Goal: Information Seeking & Learning: Learn about a topic

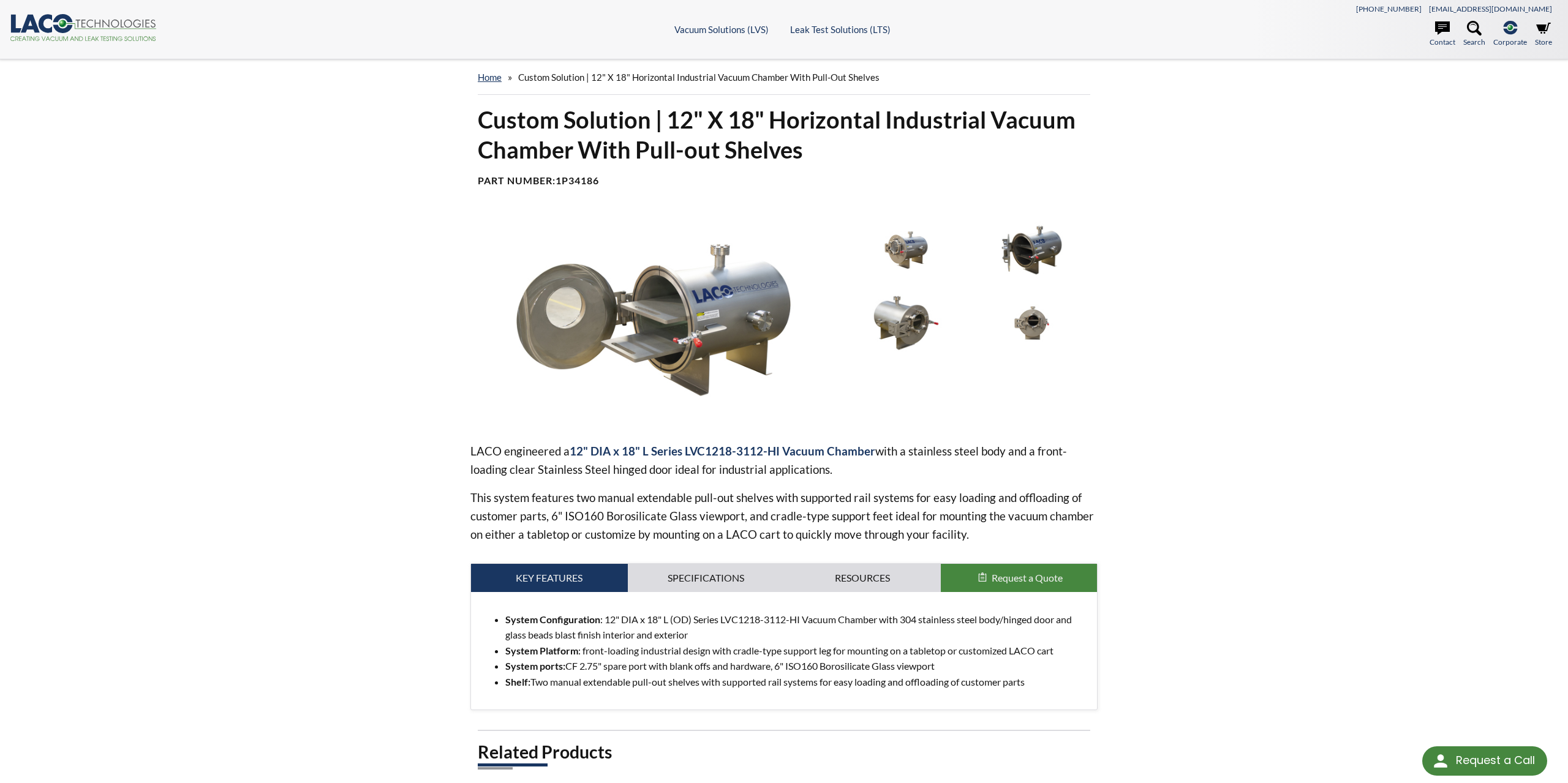
click at [675, 305] on img at bounding box center [653, 319] width 366 height 206
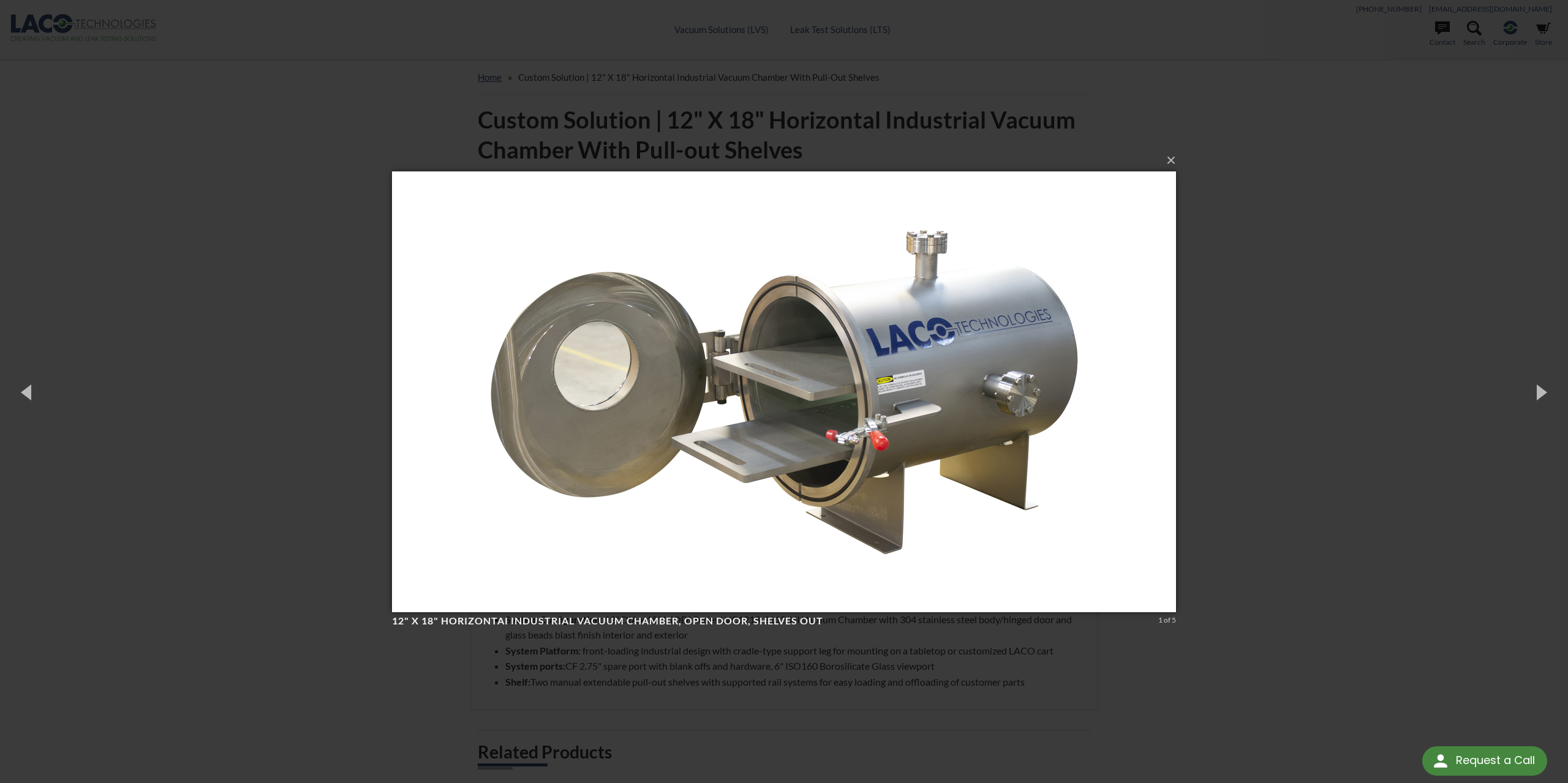
click at [1273, 399] on div "× 12" X 18" HorizontaI Industrial Vacuum Chamber, open door, shelves out 1 of 5…" at bounding box center [784, 391] width 1568 height 783
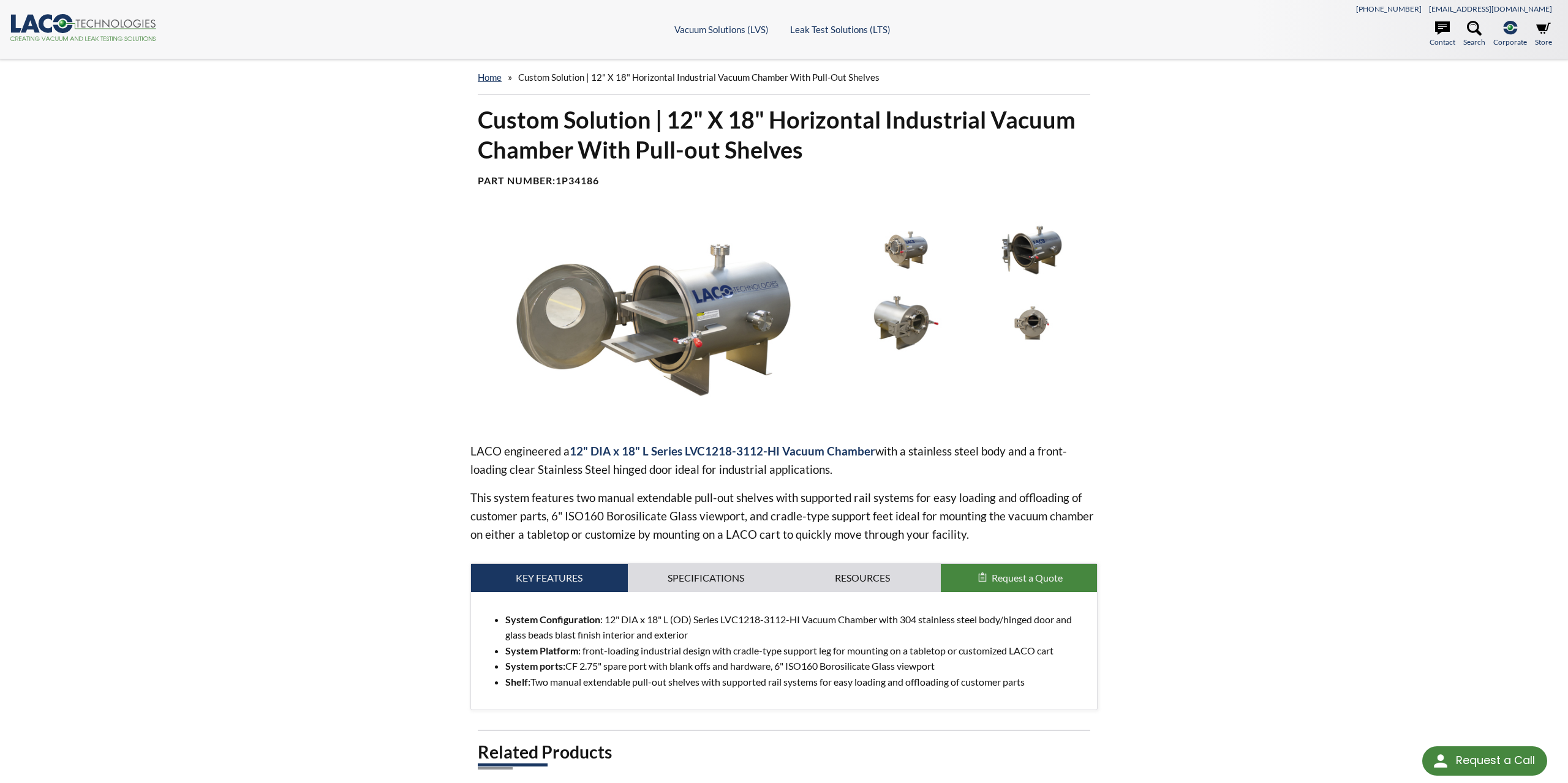
click at [901, 326] on img at bounding box center [906, 323] width 119 height 67
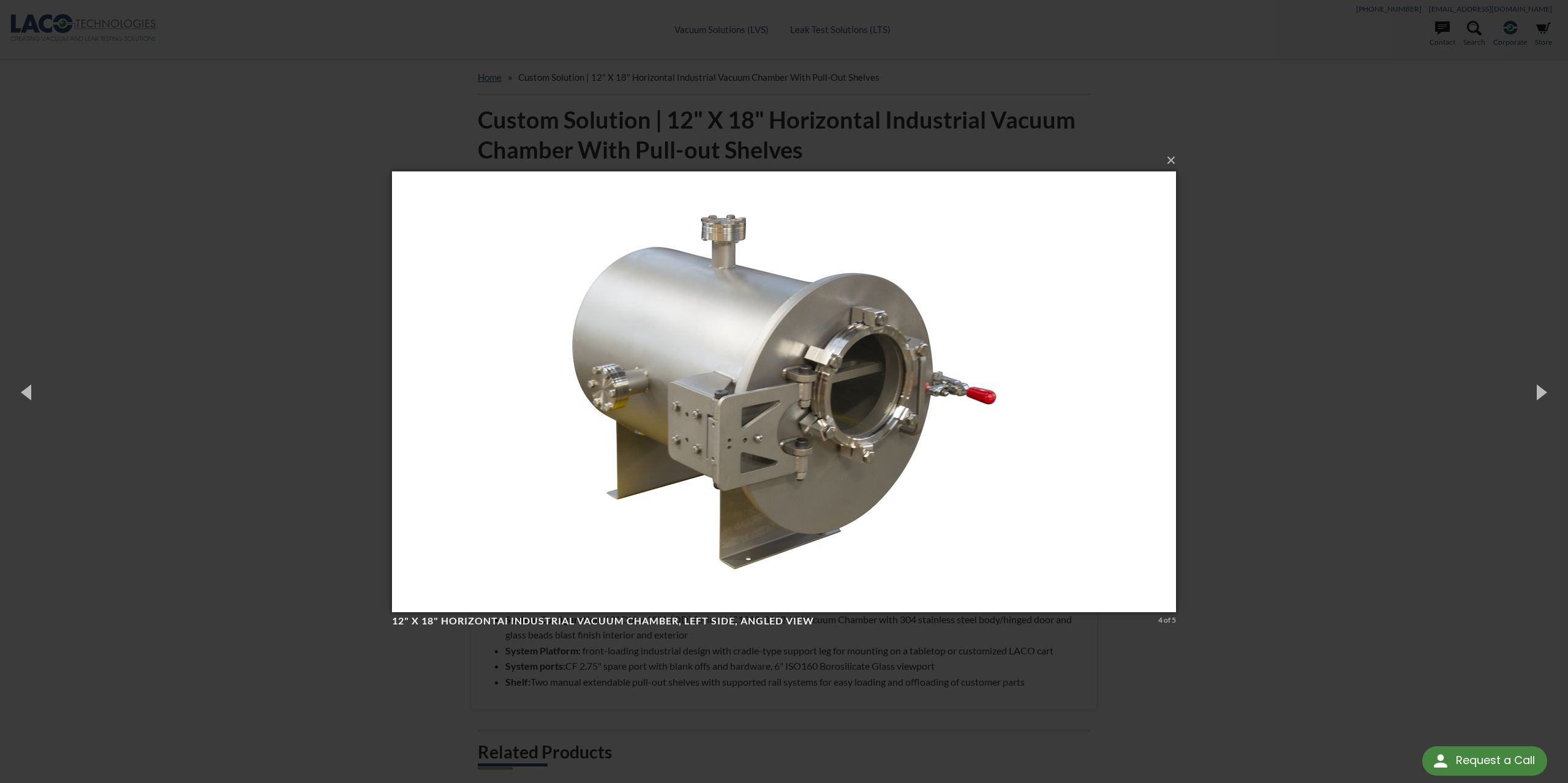
click at [1304, 317] on div "× 12" X 18" HorizontaI Industrial Vacuum Chamber, left side, angled view 4 of 5…" at bounding box center [784, 391] width 1568 height 783
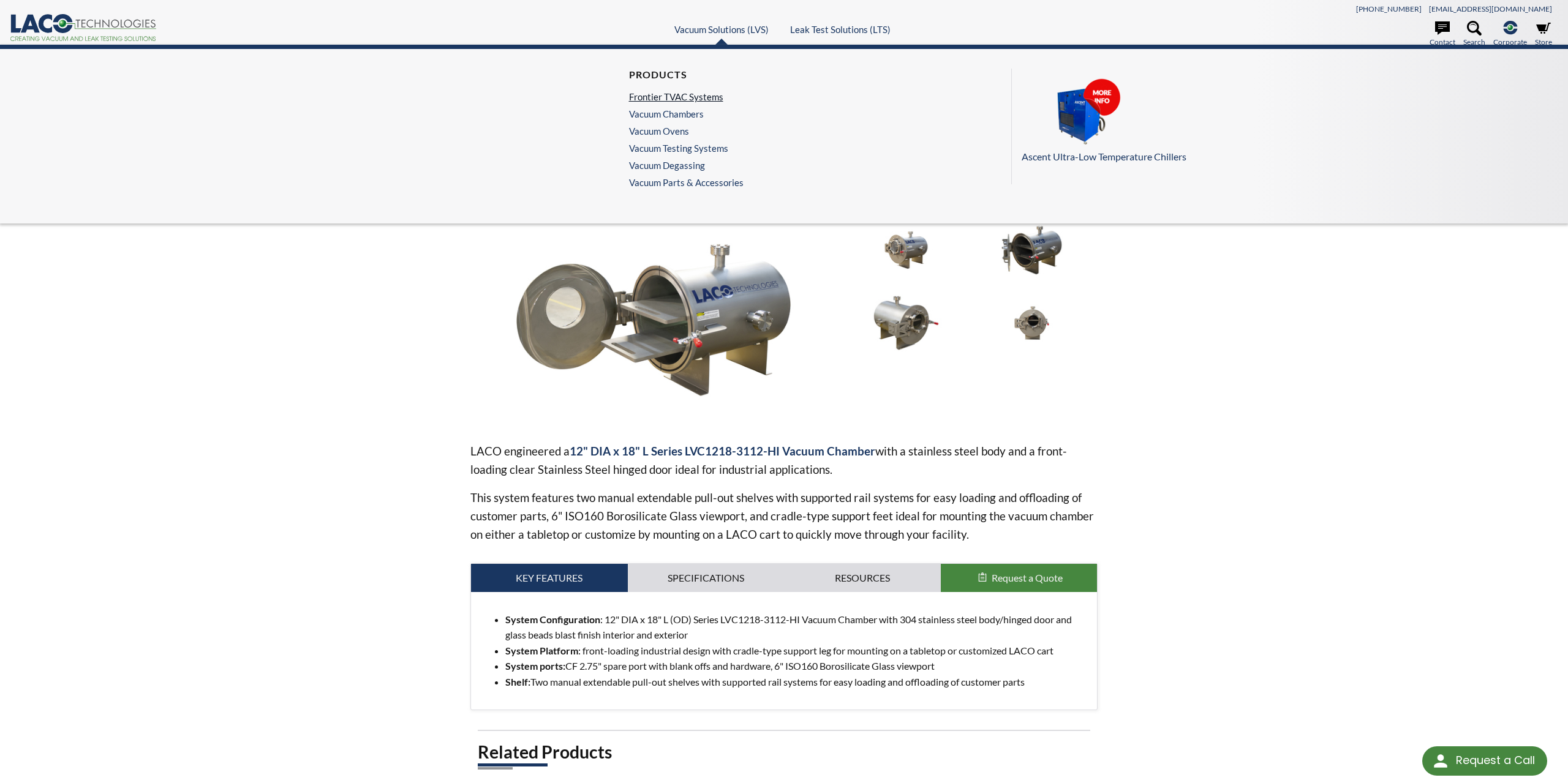
click at [711, 95] on link "Frontier TVAC Systems" at bounding box center [683, 96] width 109 height 11
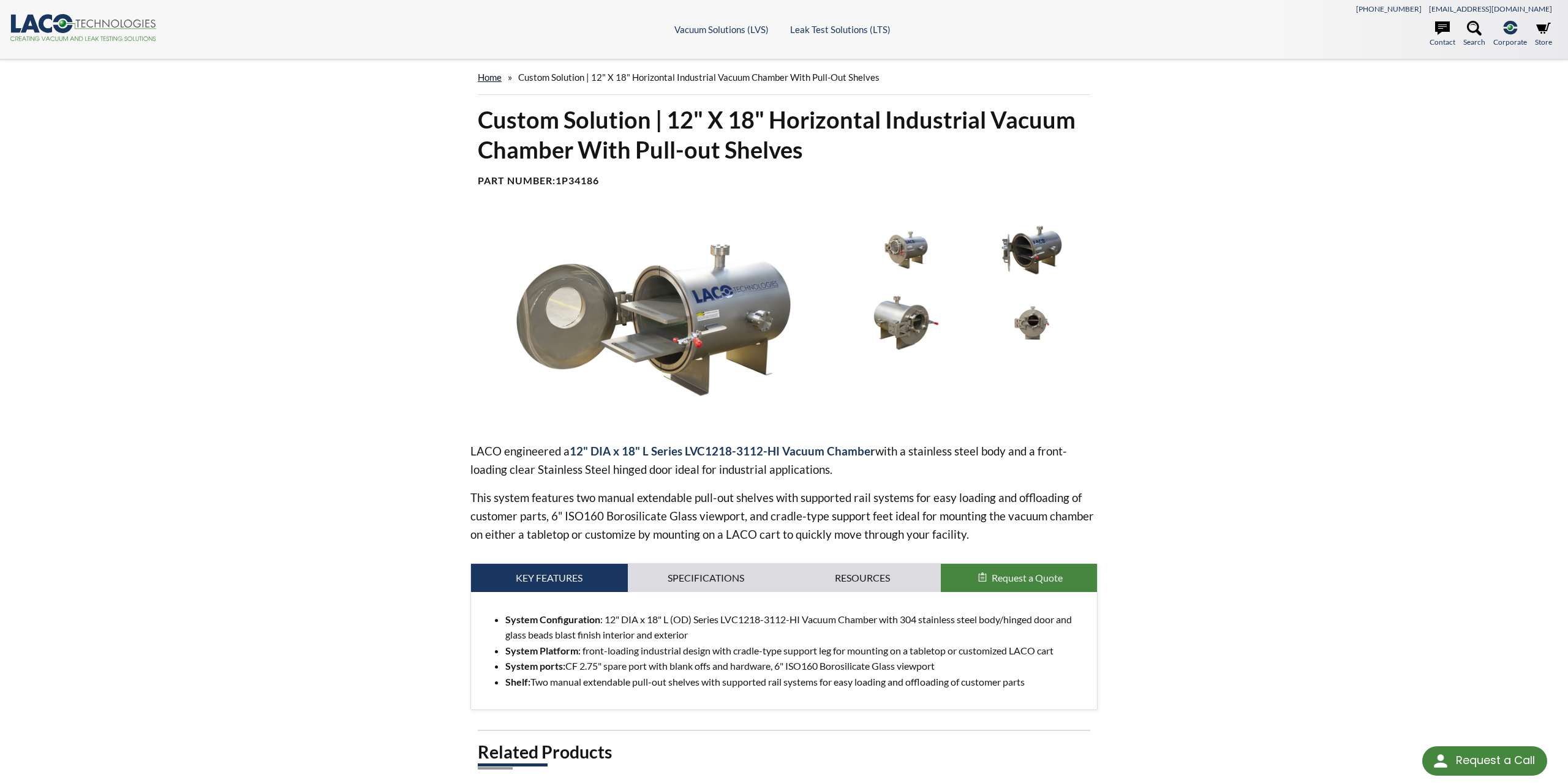
click at [495, 81] on link "home" at bounding box center [489, 77] width 24 height 11
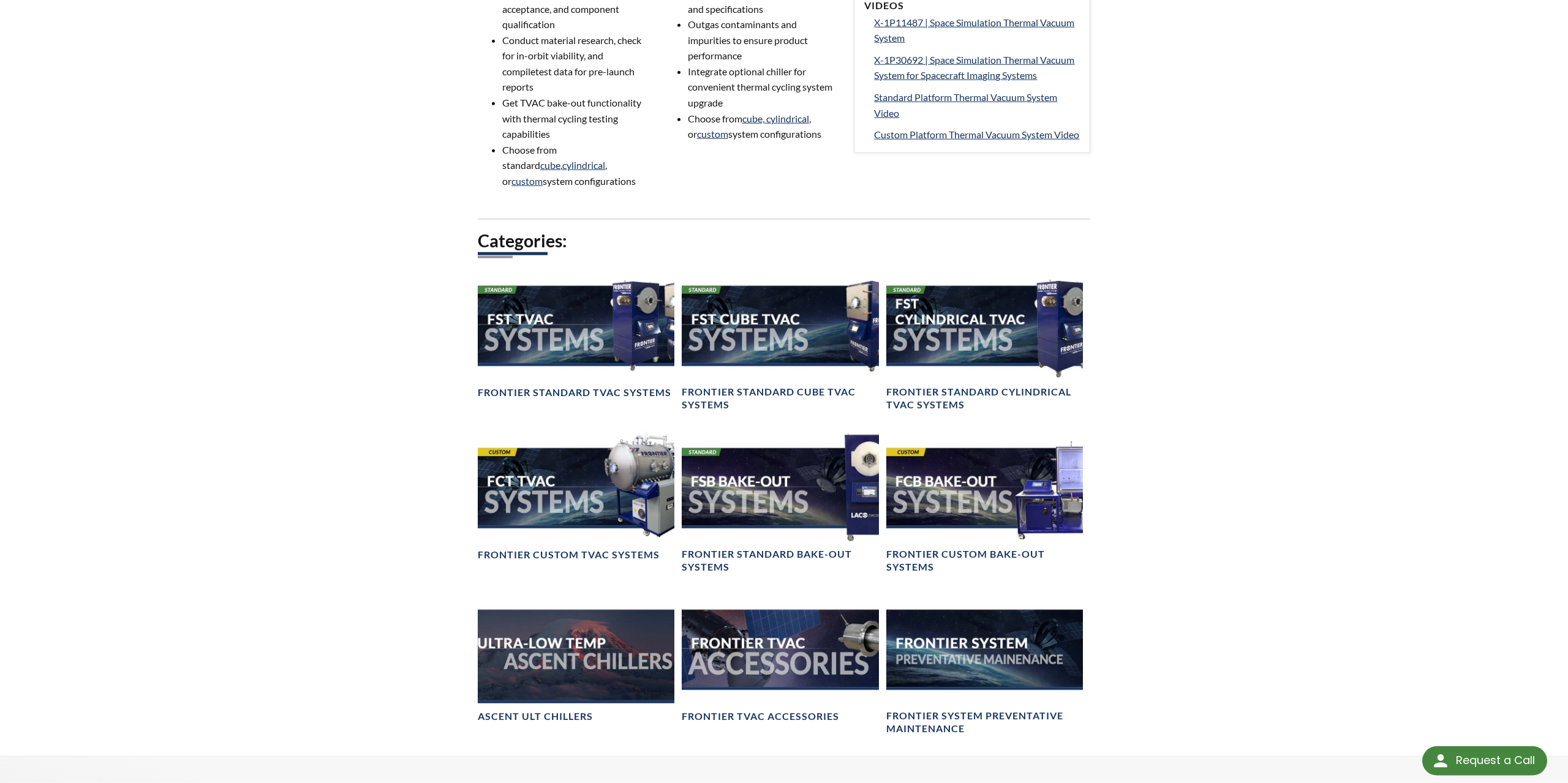
scroll to position [955, 0]
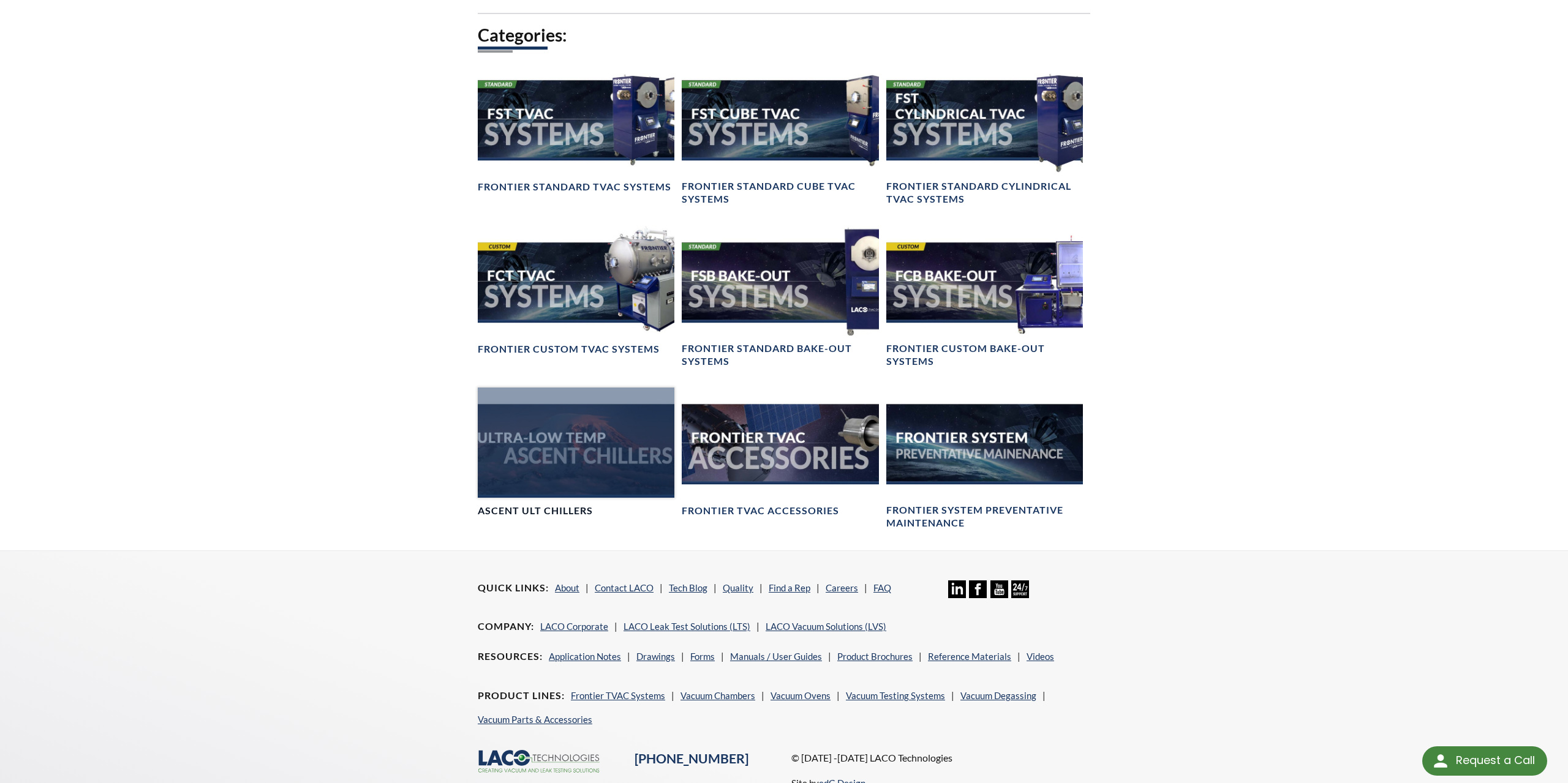
click at [615, 481] on div at bounding box center [576, 442] width 197 height 110
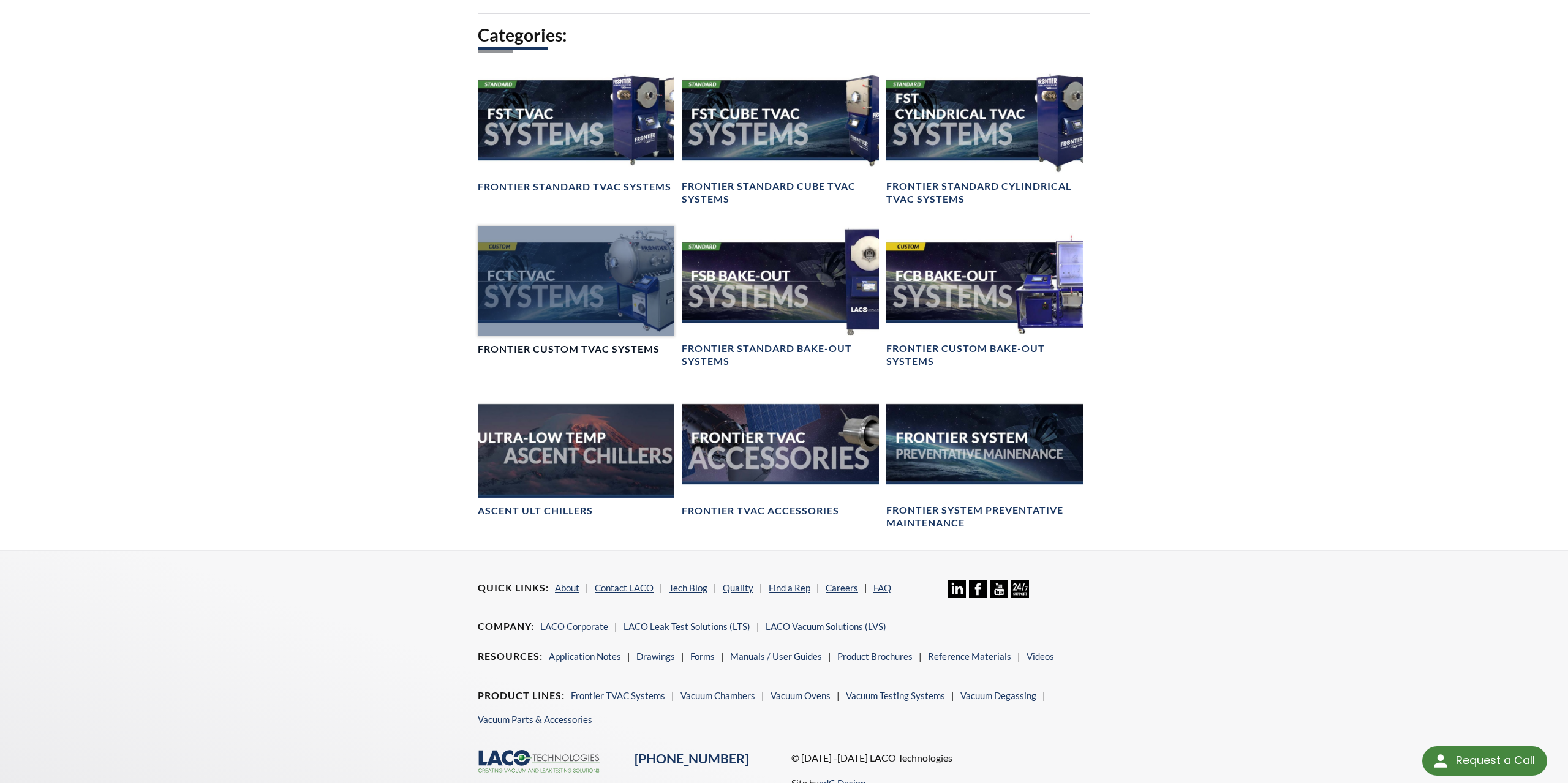
click at [536, 311] on div at bounding box center [576, 281] width 197 height 110
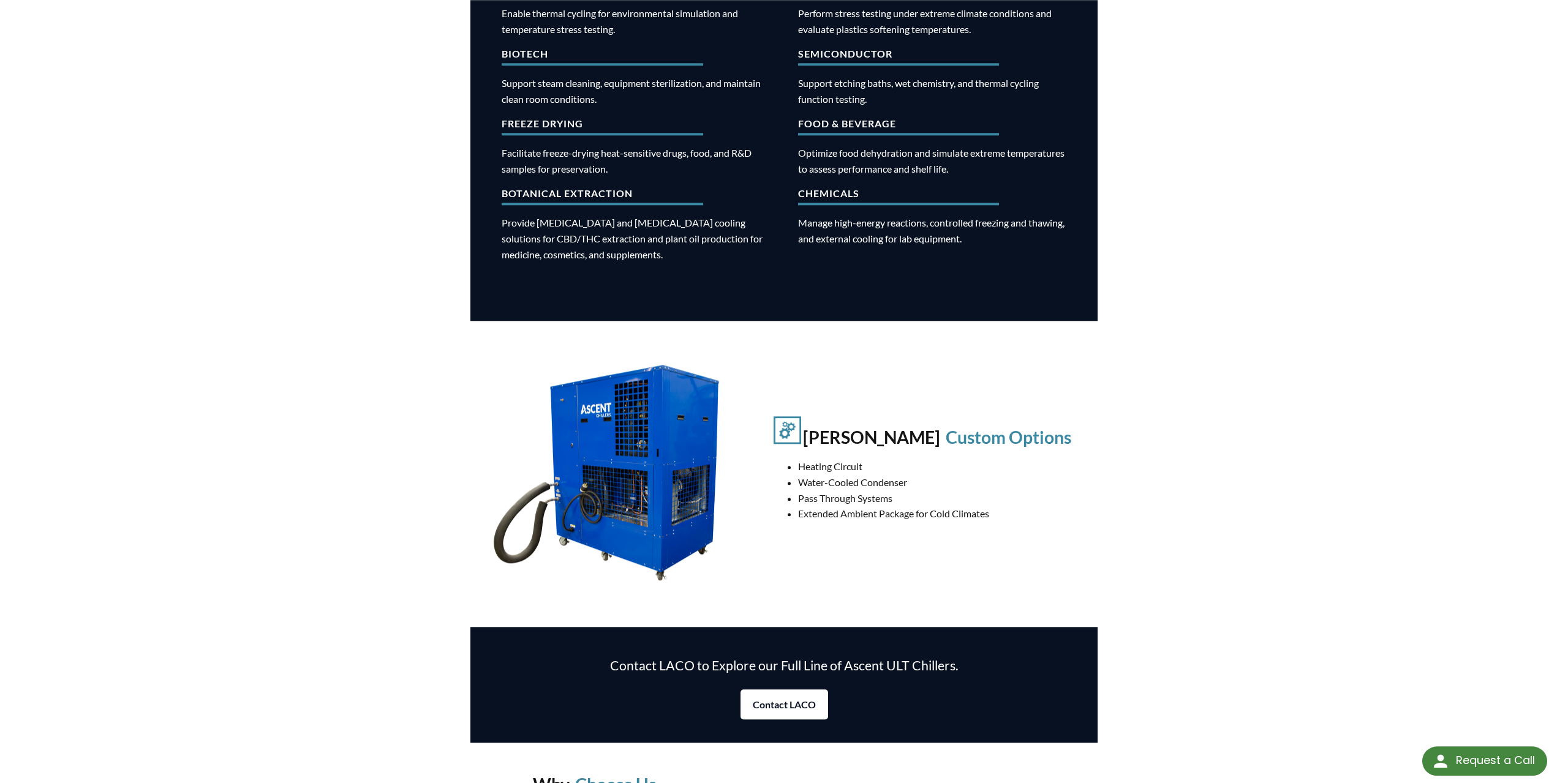
scroll to position [892, 0]
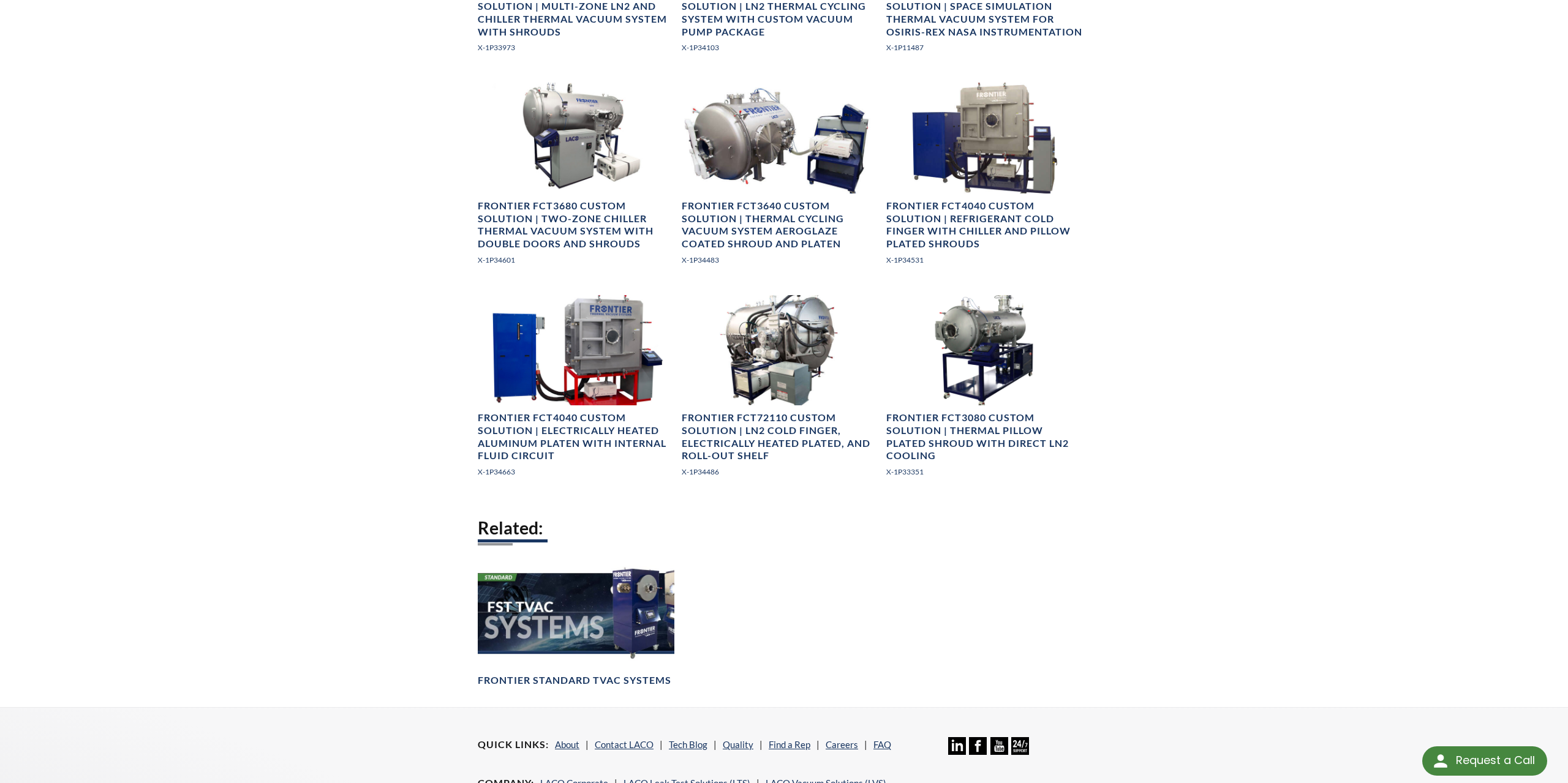
scroll to position [1130, 0]
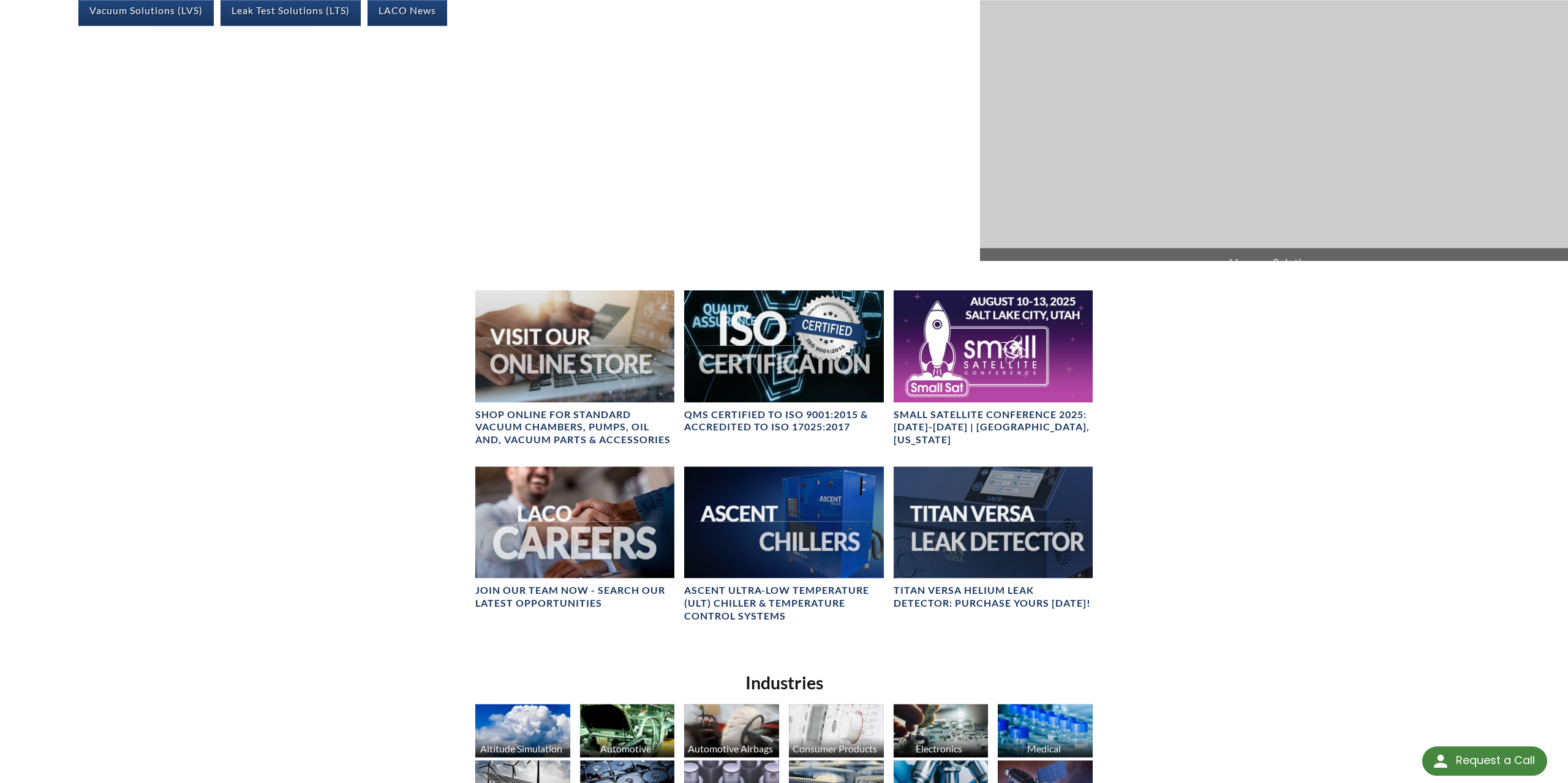
scroll to position [636, 0]
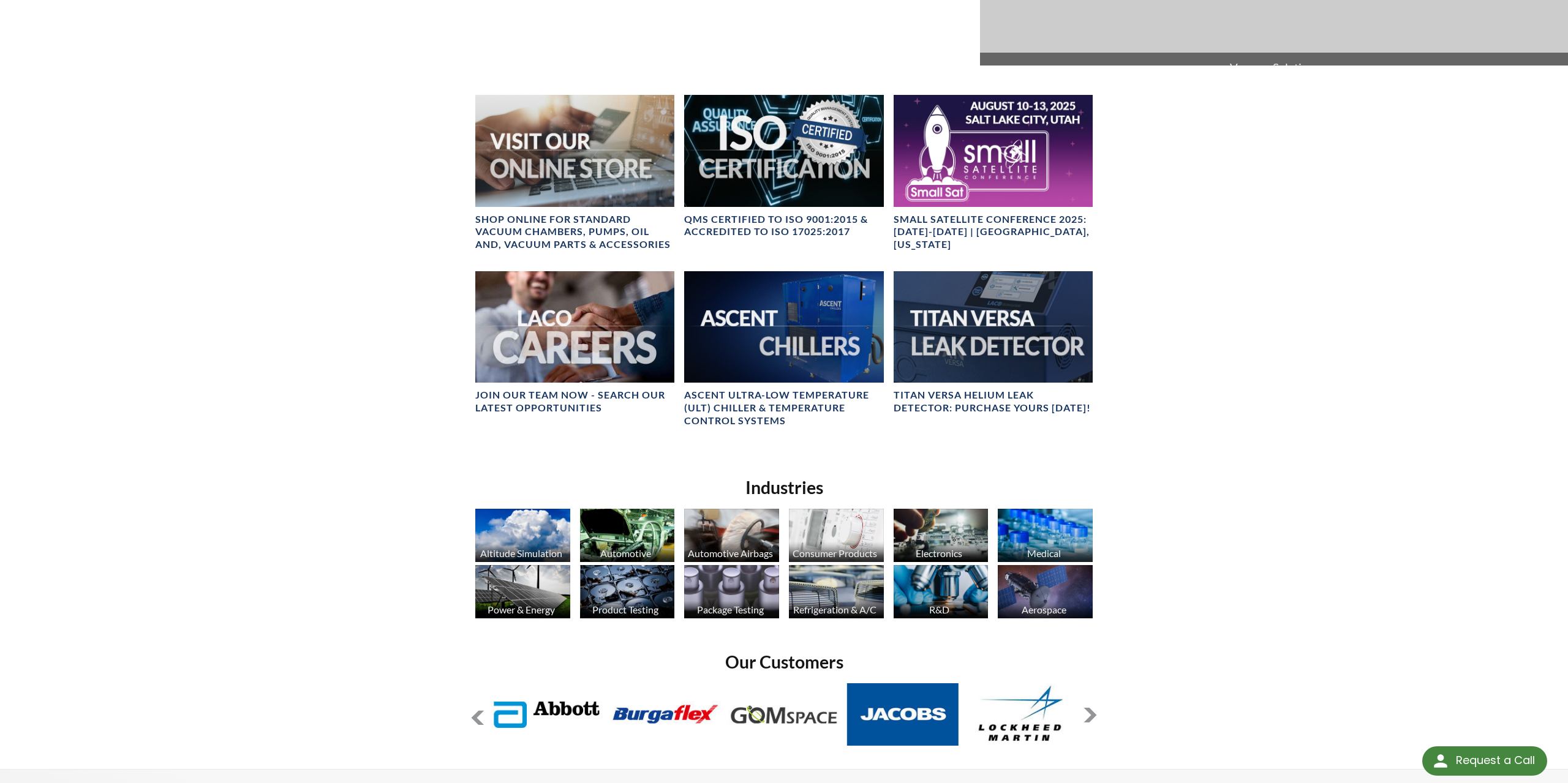
click at [523, 519] on img at bounding box center [523, 535] width 95 height 53
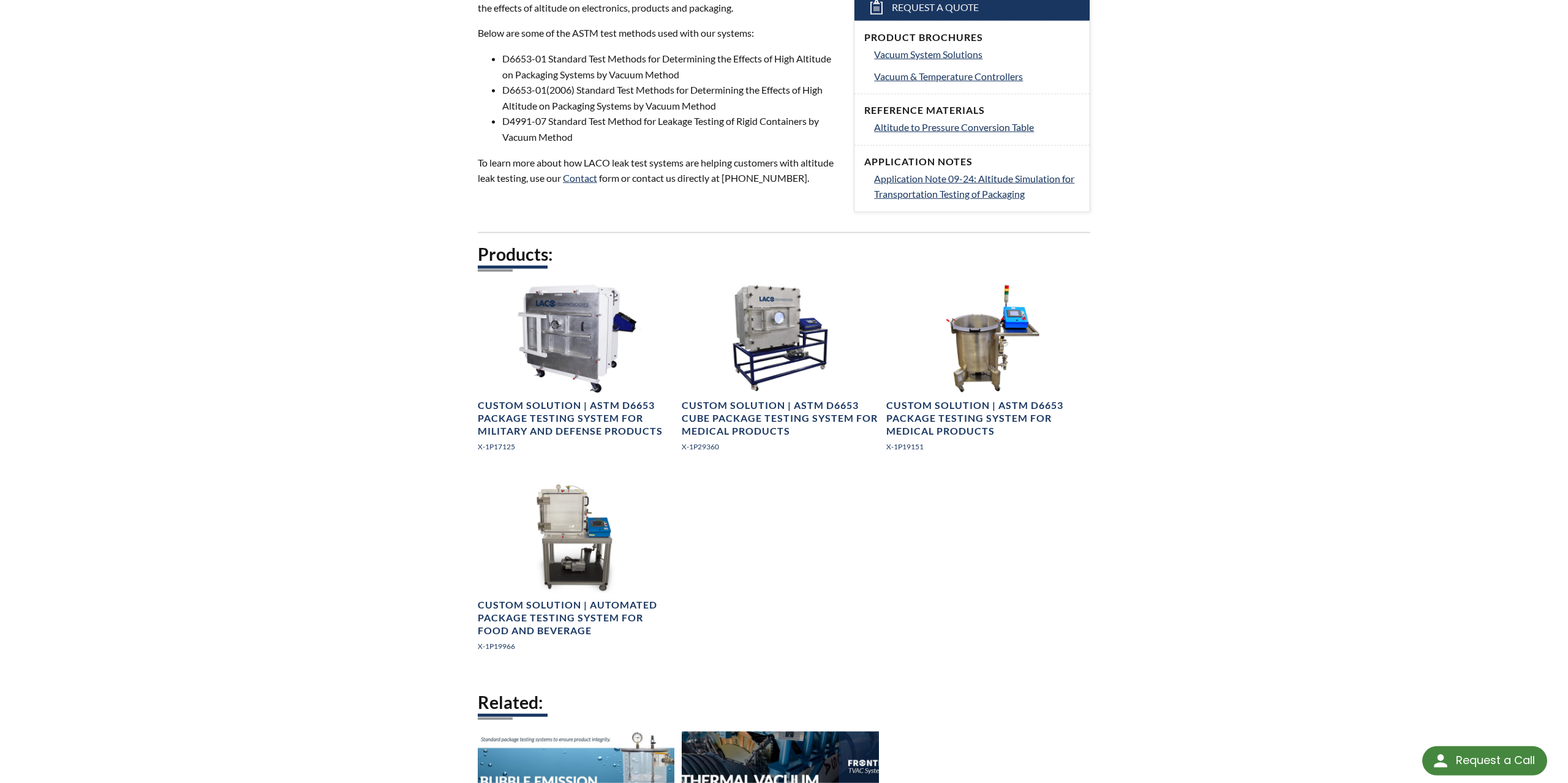
scroll to position [446, 0]
